Goal: Task Accomplishment & Management: Manage account settings

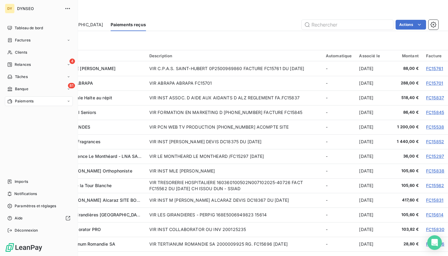
click at [22, 67] on div "4 Relances" at bounding box center [39, 65] width 68 height 10
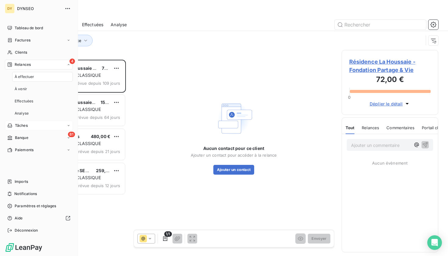
scroll to position [196, 97]
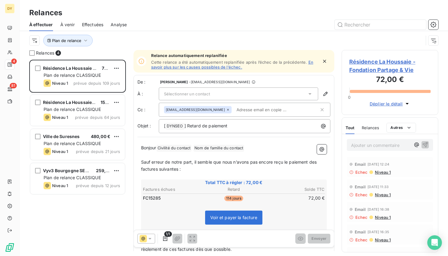
click at [385, 70] on span "Résidence La Houssaie - Fondation Partage & Vie" at bounding box center [390, 66] width 82 height 16
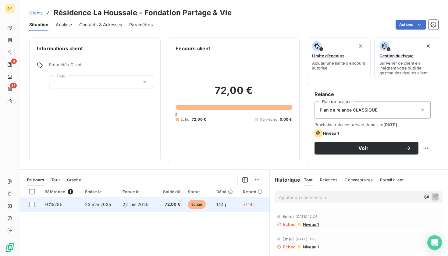
click at [122, 208] on td "22 juin 2025" at bounding box center [137, 204] width 37 height 15
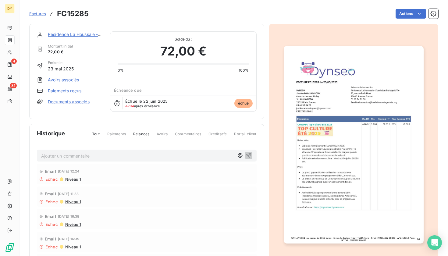
drag, startPoint x: 351, startPoint y: 87, endPoint x: 373, endPoint y: 87, distance: 22.3
click at [74, 179] on span "Niveau 1" at bounding box center [73, 179] width 16 height 5
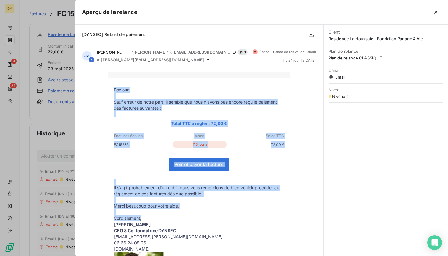
drag, startPoint x: 111, startPoint y: 90, endPoint x: 154, endPoint y: 218, distance: 135.6
click at [154, 218] on tbody "Bonjour Sauf erreur de notre part, il semble que nous n’avons pas encore reçu l…" at bounding box center [199, 198] width 183 height 222
copy tbody "Bonjour Sauf erreur de notre part, il semble que nous n’avons pas encore reçu l…"
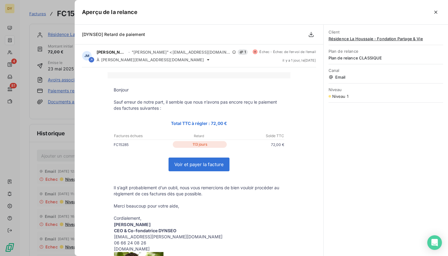
click at [302, 148] on div "Bonjour Sauf erreur de notre part, il semble que nous n’avons pas encore reçu l…" at bounding box center [199, 204] width 234 height 265
drag, startPoint x: 148, startPoint y: 34, endPoint x: 105, endPoint y: 33, distance: 42.7
click at [105, 33] on div "[DYNSEO] Retard de paiement" at bounding box center [199, 35] width 249 height 20
copy span "Retard de paiement"
click at [436, 12] on icon "button" at bounding box center [436, 12] width 6 height 6
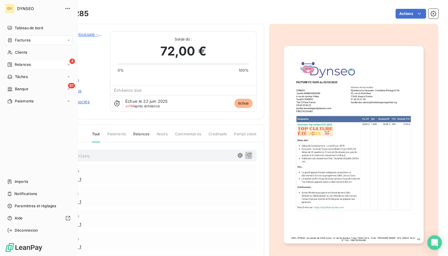
click at [13, 66] on div "Relances" at bounding box center [18, 64] width 23 height 5
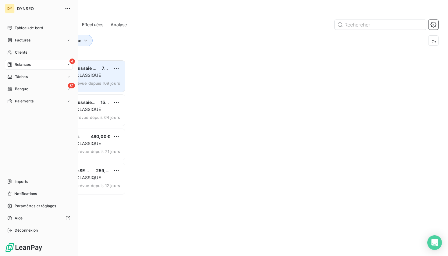
scroll to position [0, 0]
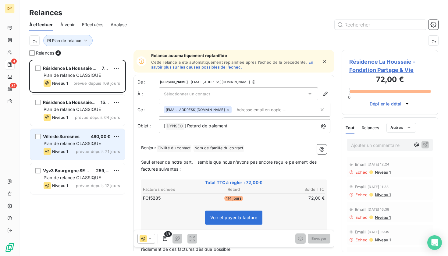
click at [71, 140] on div "Ville de Suresnes 480,00 € Plan de relance CLASSIQUE Niveau 1 prévue depuis 21 …" at bounding box center [77, 144] width 95 height 31
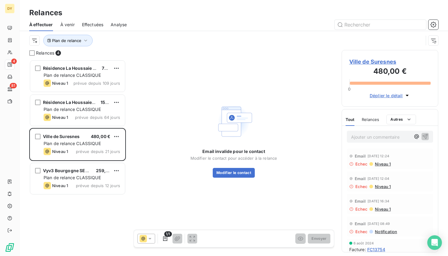
click at [362, 63] on span "Ville de Suresnes" at bounding box center [390, 62] width 82 height 8
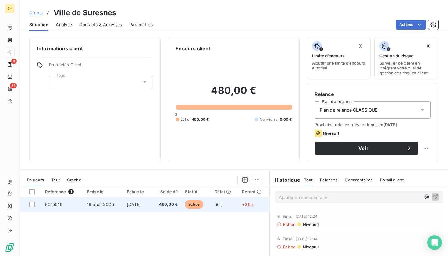
click at [134, 207] on td "[DATE]" at bounding box center [137, 204] width 28 height 15
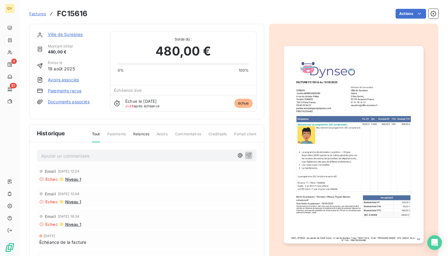
drag, startPoint x: 351, startPoint y: 103, endPoint x: 370, endPoint y: 103, distance: 18.9
click at [370, 103] on img "button" at bounding box center [354, 145] width 140 height 198
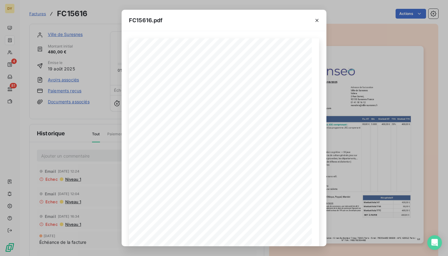
drag, startPoint x: 370, startPoint y: 103, endPoint x: 367, endPoint y: 103, distance: 3.1
click at [367, 103] on div "FC15616.pdf FACTURE FC15616 du [DATE] SARL DYNSEO au capital de 1018 Euros - [S…" at bounding box center [224, 128] width 448 height 256
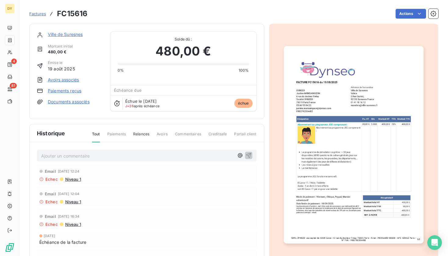
drag, startPoint x: 368, startPoint y: 103, endPoint x: 363, endPoint y: 104, distance: 4.9
click at [116, 134] on span "Paiements" at bounding box center [116, 136] width 19 height 10
click at [68, 178] on span "Niveau 1" at bounding box center [73, 179] width 16 height 5
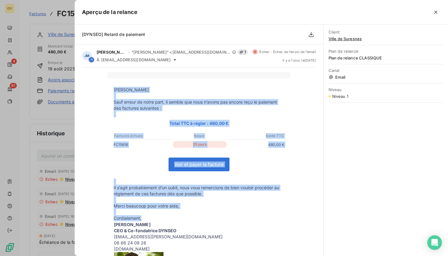
drag, startPoint x: 144, startPoint y: 218, endPoint x: 114, endPoint y: 90, distance: 131.4
click at [114, 90] on tbody "[PERSON_NAME] Sauf erreur de notre part, il semble que nous n’avons pas encore …" at bounding box center [199, 198] width 183 height 222
copy tbody "[PERSON_NAME] Sauf erreur de notre part, il semble que nous n’avons pas encore …"
click at [438, 11] on icon "button" at bounding box center [436, 12] width 6 height 6
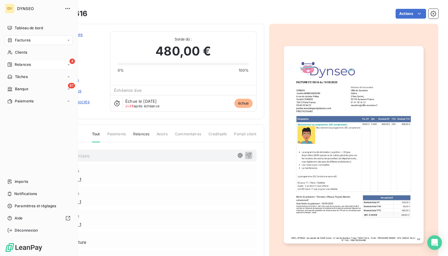
click at [14, 64] on div "Relances" at bounding box center [18, 64] width 23 height 5
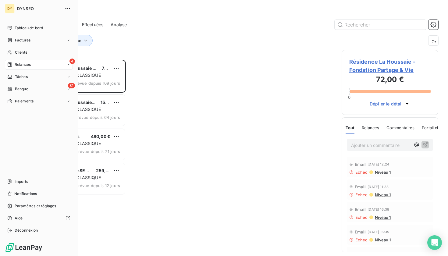
scroll to position [196, 97]
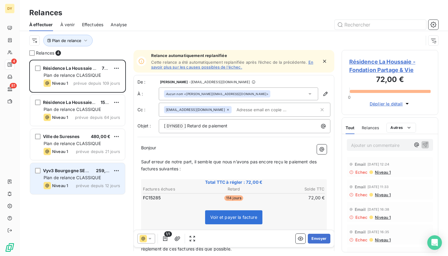
click at [91, 180] on div "Plan de relance CLASSIQUE" at bounding box center [82, 178] width 77 height 6
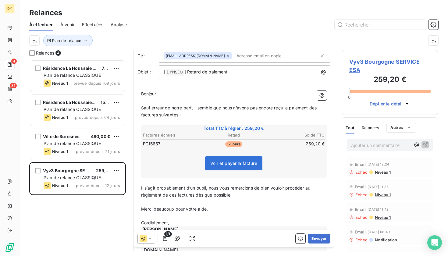
scroll to position [53, 0]
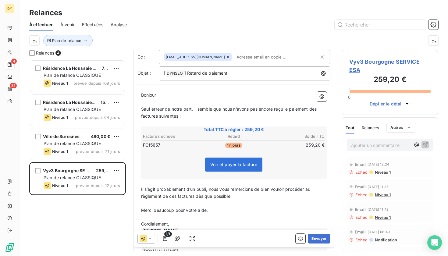
click at [390, 62] on span "Vyv3 Bourgogne SERVICE ESA" at bounding box center [390, 66] width 82 height 16
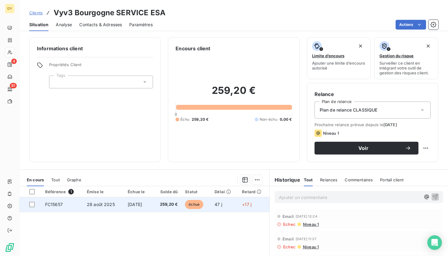
click at [177, 210] on td "259,20 €" at bounding box center [166, 204] width 29 height 15
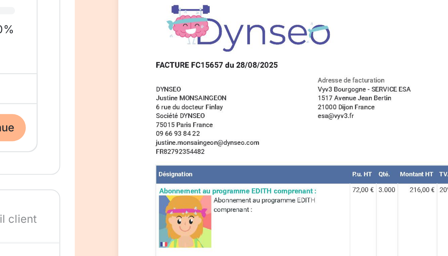
drag, startPoint x: 106, startPoint y: 37, endPoint x: 118, endPoint y: 36, distance: 11.9
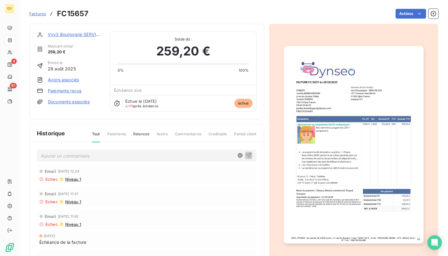
click at [69, 180] on span "Niveau 1" at bounding box center [73, 179] width 16 height 5
